Goal: Find specific page/section: Find specific page/section

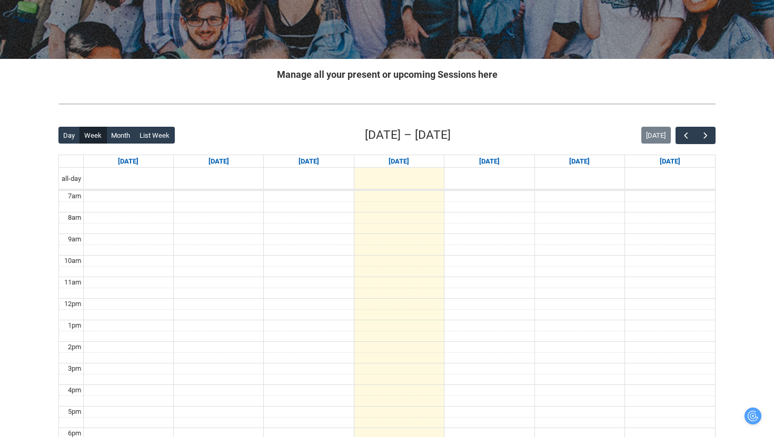
scroll to position [205, 0]
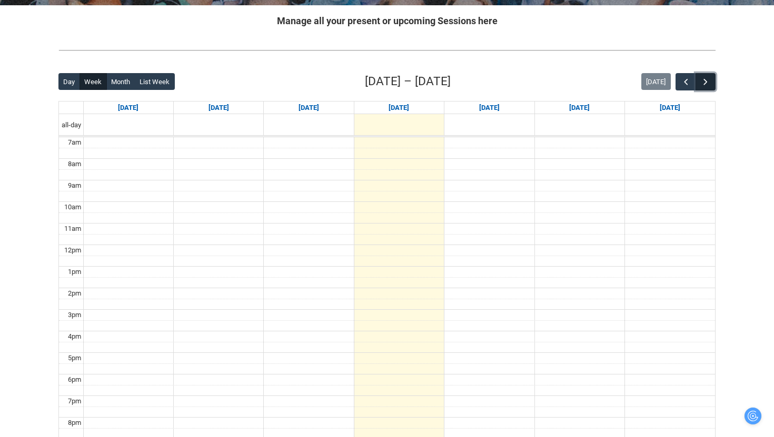
click at [707, 78] on span "button" at bounding box center [705, 82] width 11 height 11
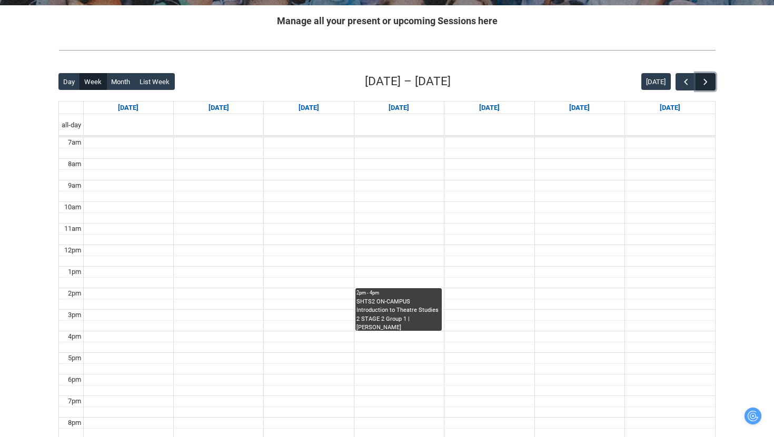
click at [707, 79] on span "button" at bounding box center [705, 82] width 11 height 11
click at [681, 77] on span "button" at bounding box center [685, 82] width 11 height 11
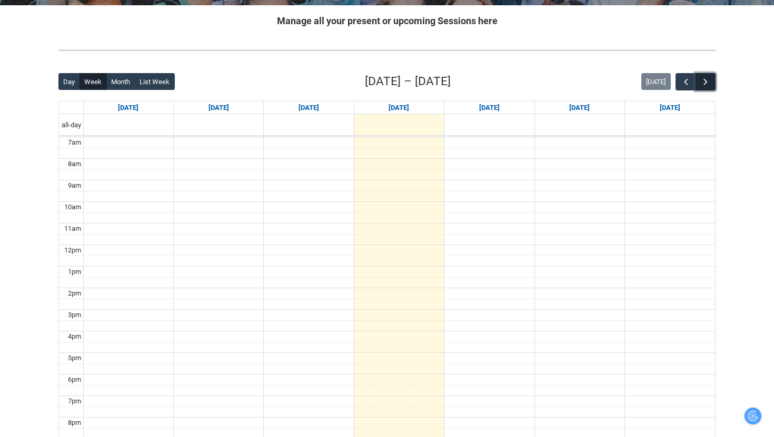
click at [706, 79] on span "button" at bounding box center [705, 82] width 11 height 11
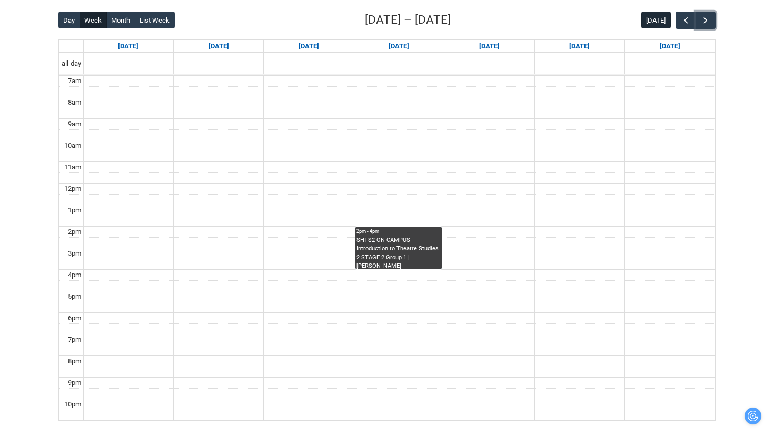
scroll to position [268, 0]
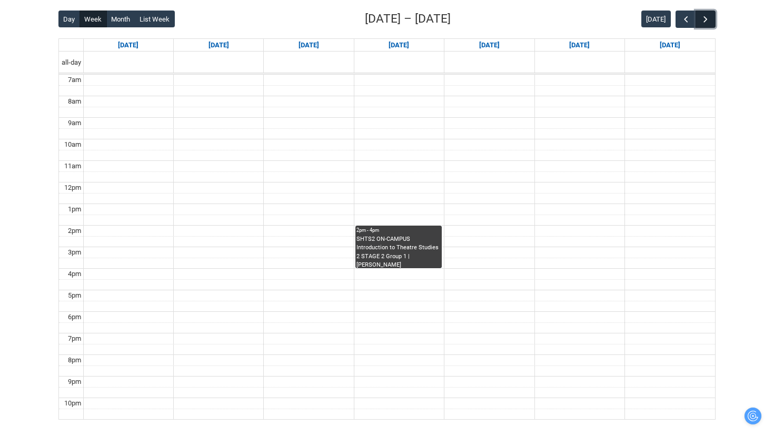
click at [712, 13] on button "button" at bounding box center [705, 19] width 20 height 17
click at [689, 16] on span "button" at bounding box center [685, 19] width 11 height 11
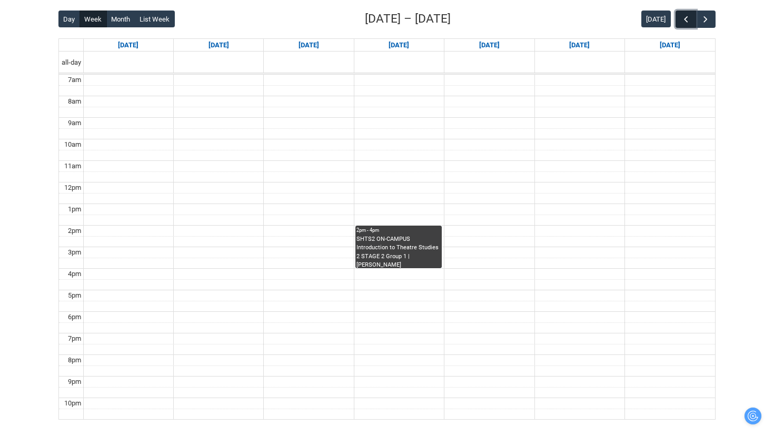
click at [689, 16] on span "button" at bounding box center [685, 19] width 11 height 11
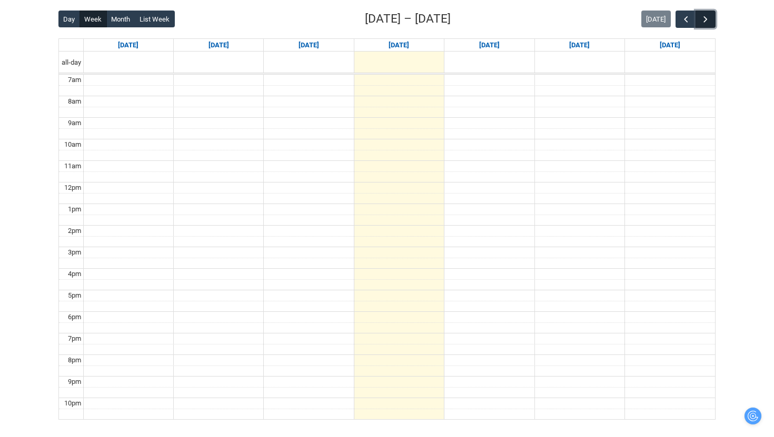
click at [705, 22] on span "button" at bounding box center [705, 19] width 11 height 11
